Goal: Find specific page/section: Find specific page/section

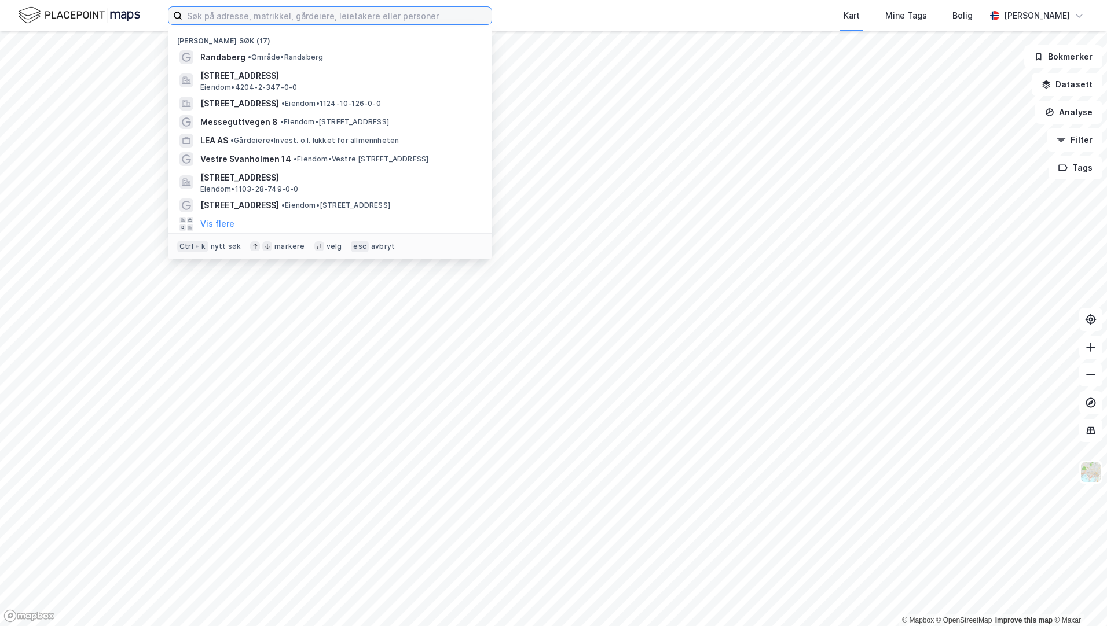
click at [293, 19] on input at bounding box center [336, 15] width 309 height 17
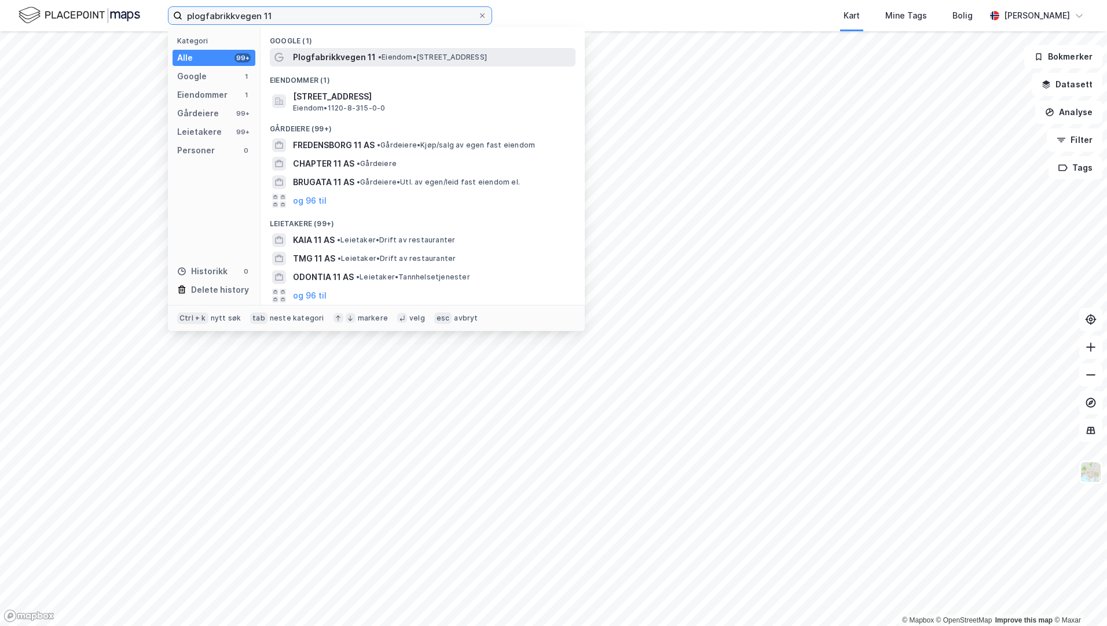
type input "plogfabrikkvegen 11"
click at [363, 52] on span "Plogfabrikkvegen 11" at bounding box center [334, 57] width 83 height 14
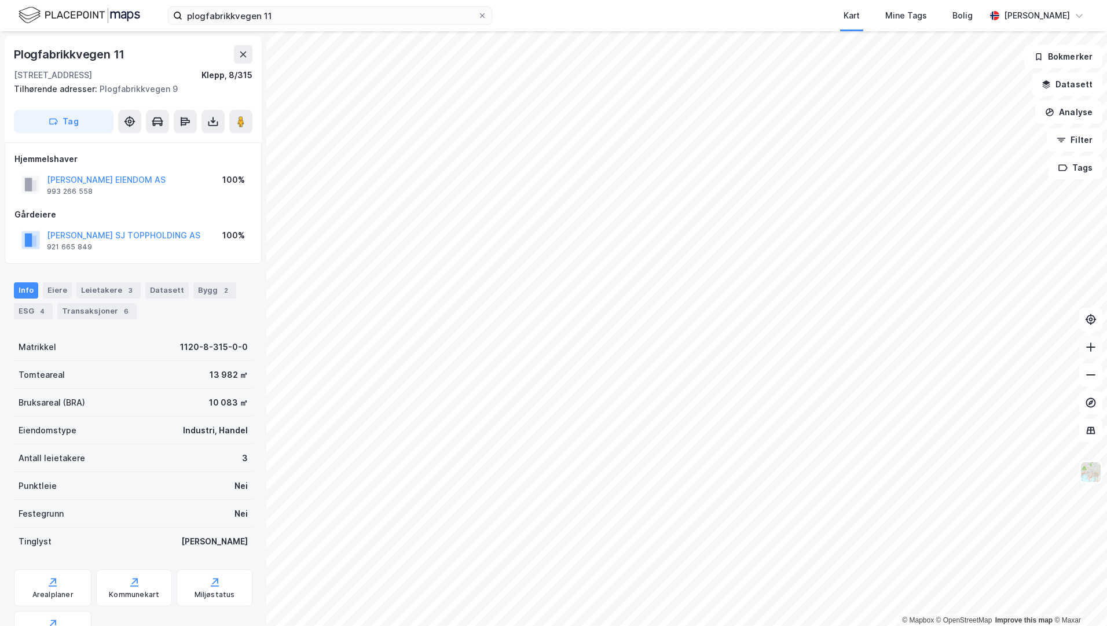
click at [1087, 350] on icon at bounding box center [1091, 347] width 12 height 12
click at [243, 55] on icon at bounding box center [243, 55] width 6 height 6
